Goal: Information Seeking & Learning: Learn about a topic

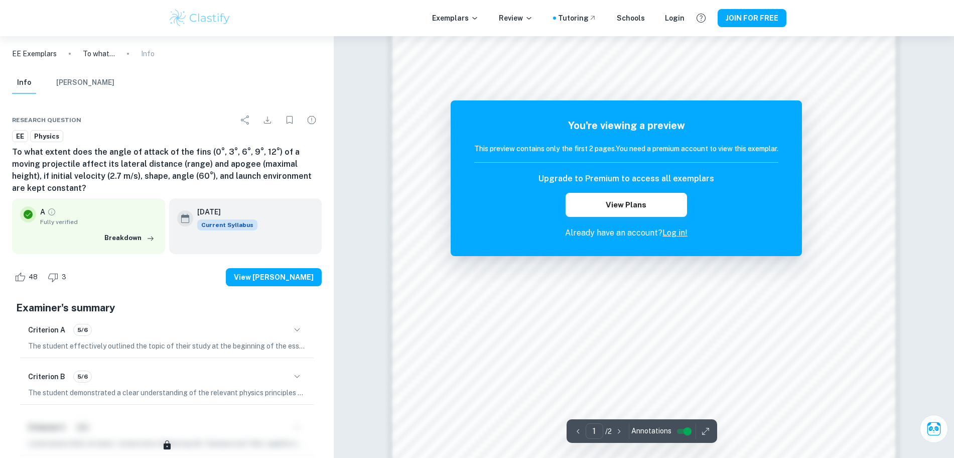
scroll to position [962, 0]
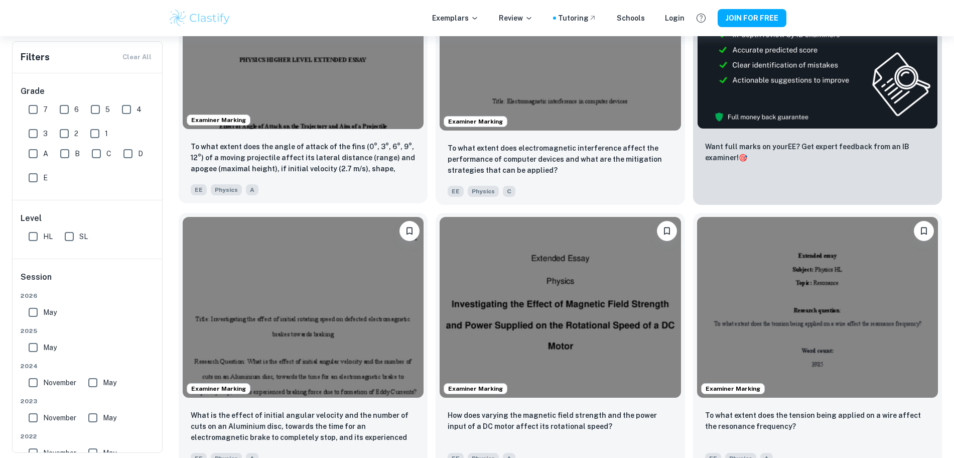
scroll to position [399, 0]
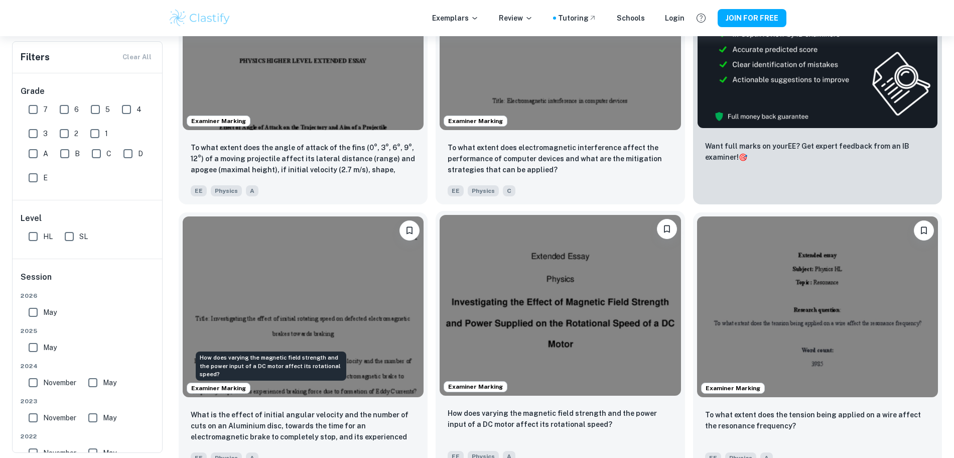
click at [448, 408] on p "How does varying the magnetic field strength and the power input of a DC motor …" at bounding box center [560, 419] width 225 height 22
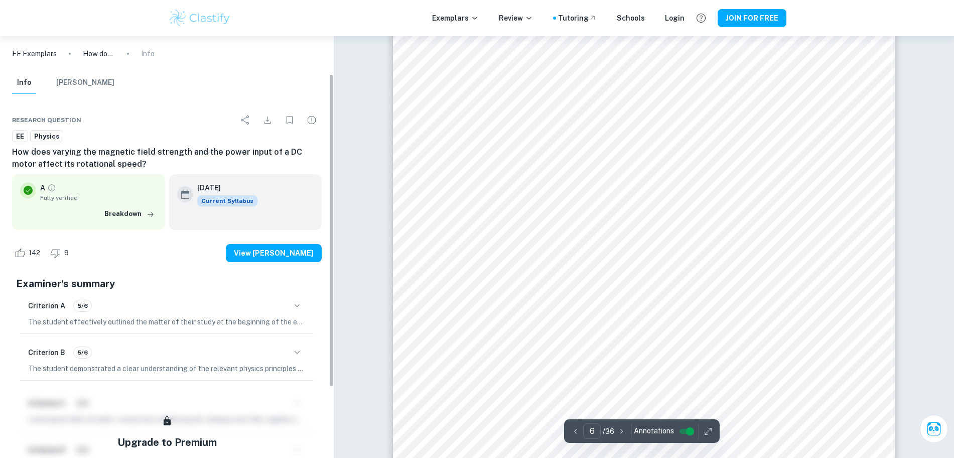
scroll to position [146, 0]
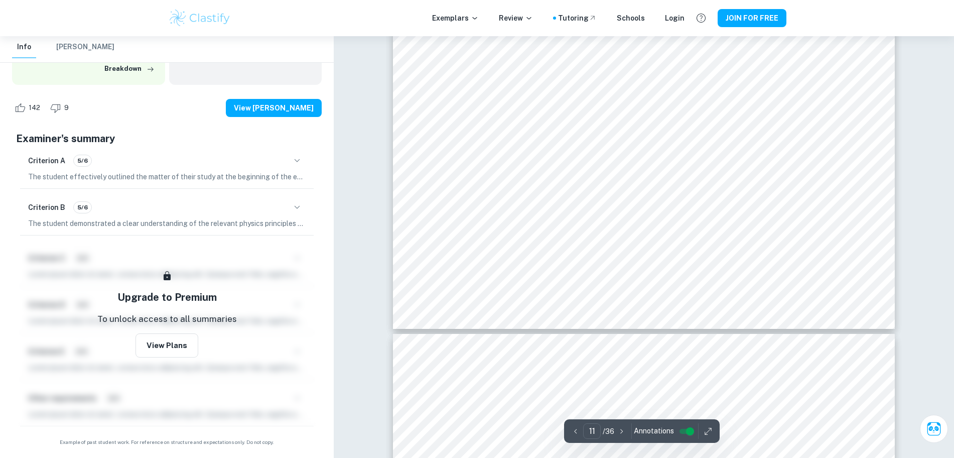
type input "12"
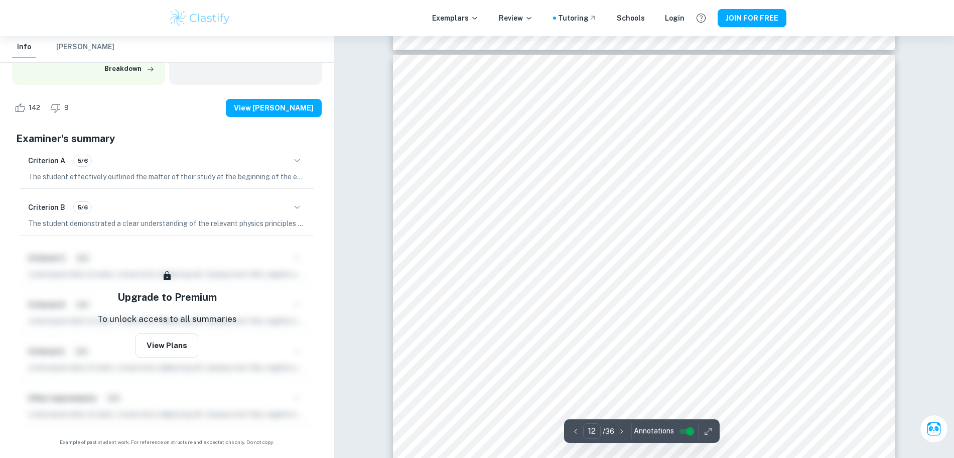
scroll to position [8094, 0]
